Goal: Task Accomplishment & Management: Use online tool/utility

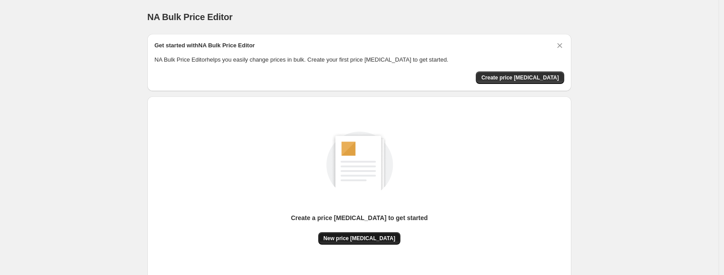
click at [361, 239] on span "New price [MEDICAL_DATA]" at bounding box center [360, 238] width 72 height 7
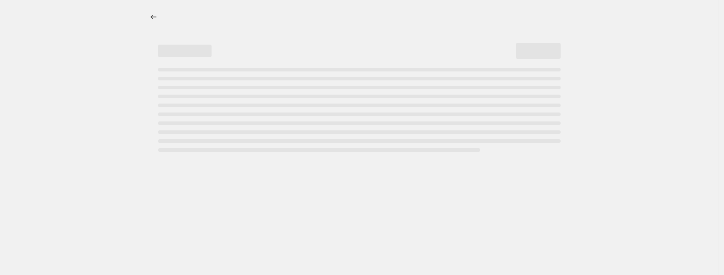
select select "percentage"
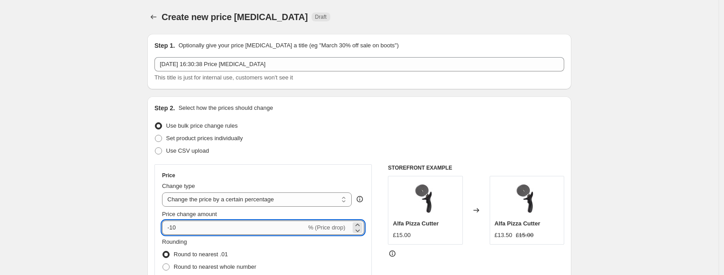
click at [208, 230] on input "-10" at bounding box center [234, 227] width 144 height 14
type input "-1"
type input "-30"
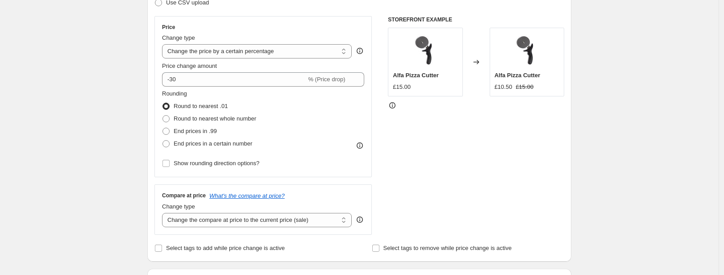
scroll to position [163, 0]
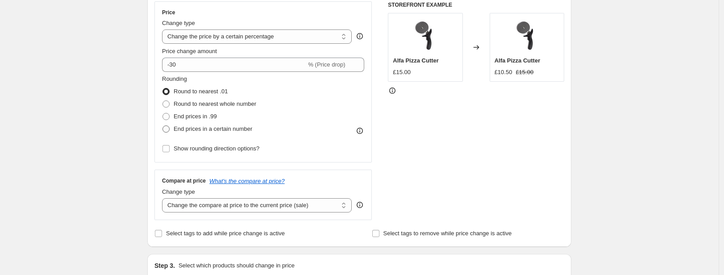
click at [228, 130] on span "End prices in a certain number" at bounding box center [213, 128] width 79 height 7
click at [163, 126] on input "End prices in a certain number" at bounding box center [162, 125] width 0 height 0
radio input "true"
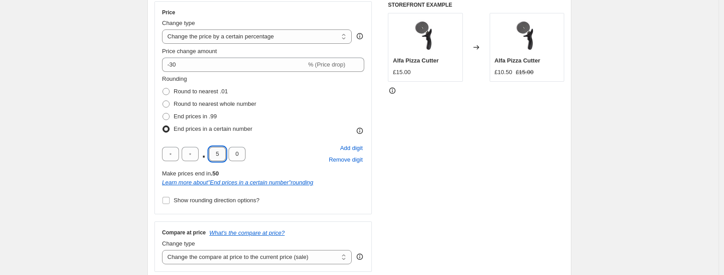
click at [220, 157] on input "5" at bounding box center [217, 154] width 17 height 14
type input "4"
type input "7"
click at [230, 261] on select "Change the compare at price to the current price (sale) Change the compare at p…" at bounding box center [257, 257] width 190 height 14
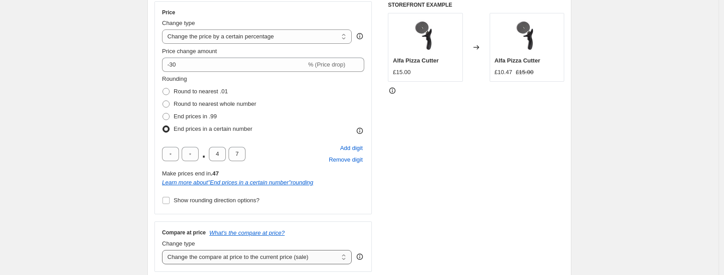
select select "remove"
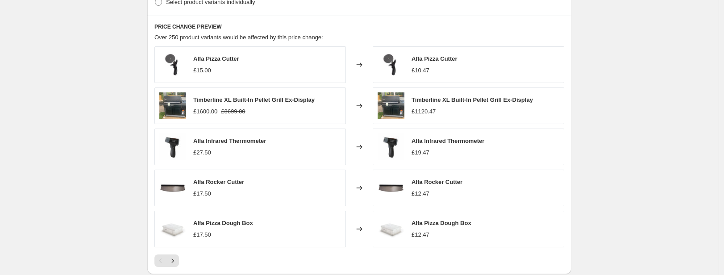
scroll to position [669, 0]
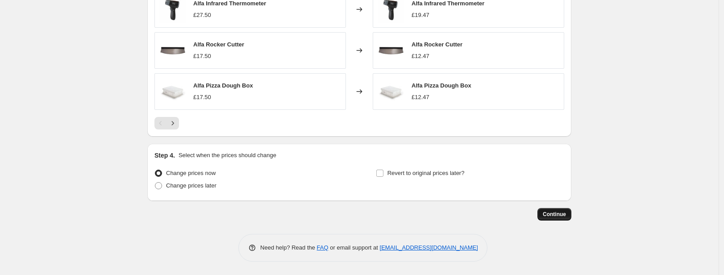
click at [551, 208] on button "Continue" at bounding box center [554, 214] width 34 height 12
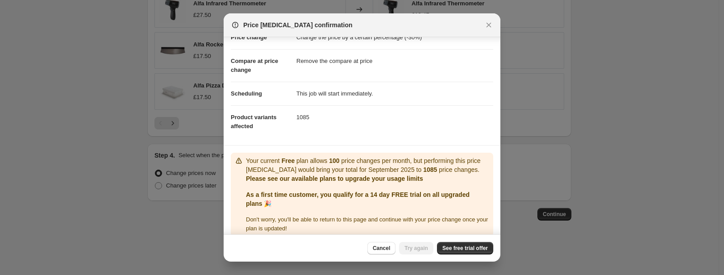
scroll to position [46, 0]
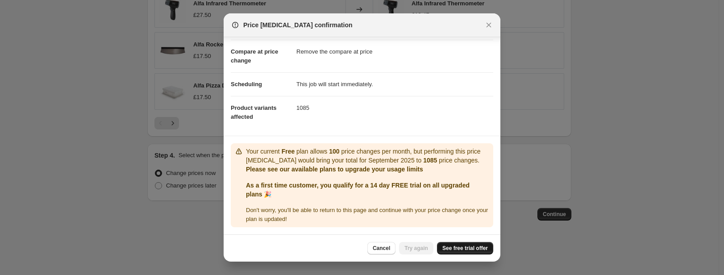
click at [464, 251] on span "See free trial offer" at bounding box center [465, 248] width 46 height 7
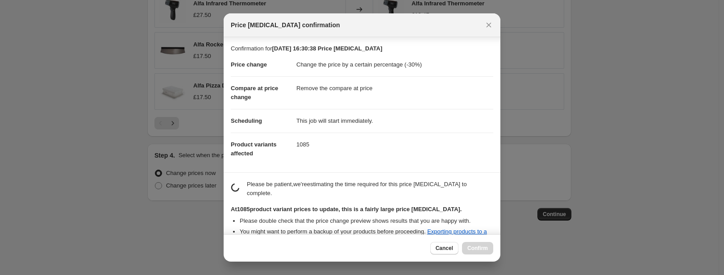
scroll to position [104, 0]
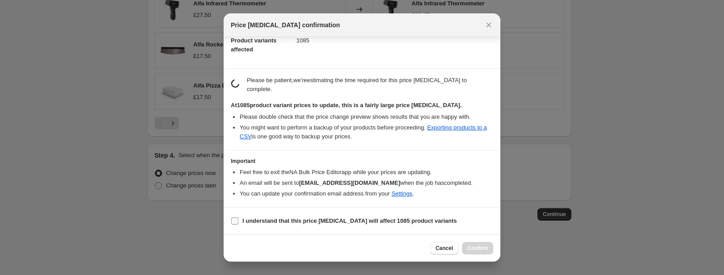
click at [327, 226] on label "I understand that this price [MEDICAL_DATA] will affect 1085 product variants" at bounding box center [344, 221] width 226 height 12
click at [238, 224] on input "I understand that this price [MEDICAL_DATA] will affect 1085 product variants" at bounding box center [234, 220] width 7 height 7
checkbox input "true"
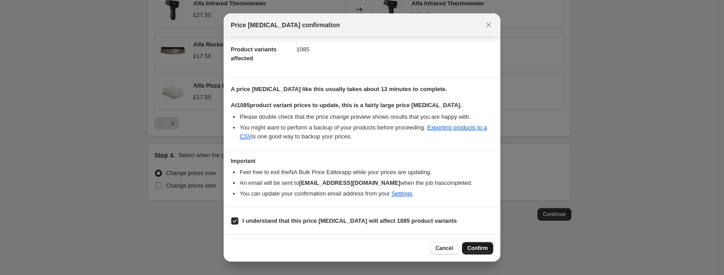
click at [490, 249] on button "Confirm" at bounding box center [477, 248] width 31 height 12
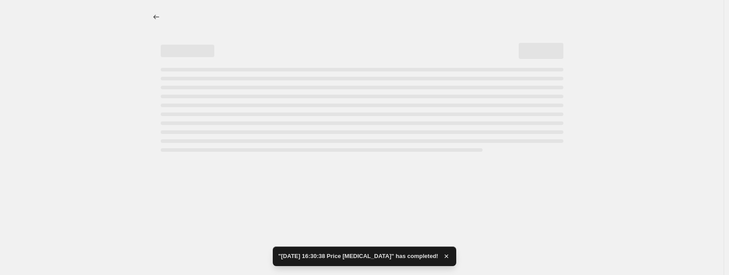
select select "percentage"
select select "remove"
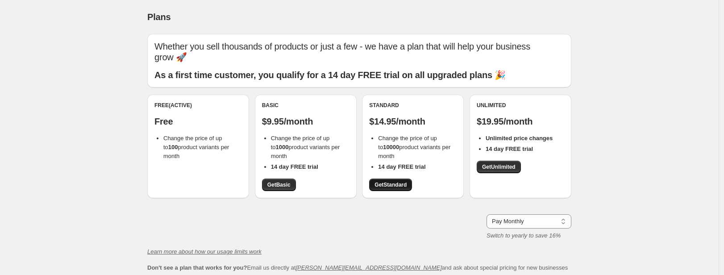
click at [400, 181] on span "Get Standard" at bounding box center [390, 184] width 32 height 7
